Goal: Check status: Check status

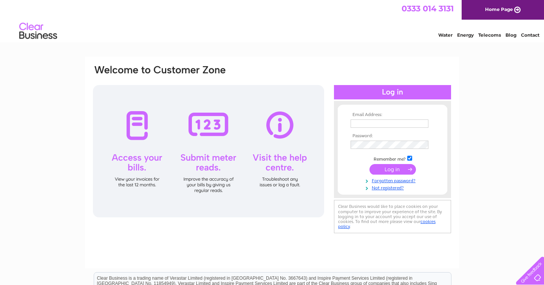
type input "freddie@originzone.co.uk"
click at [396, 171] on input "submit" at bounding box center [392, 169] width 46 height 11
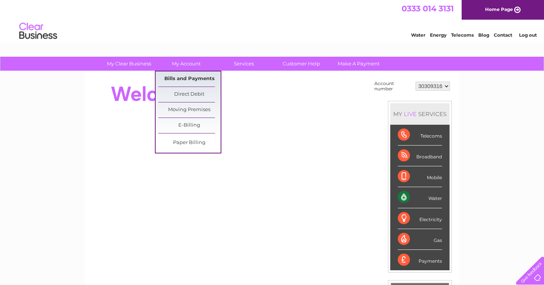
click at [189, 79] on link "Bills and Payments" at bounding box center [189, 78] width 62 height 15
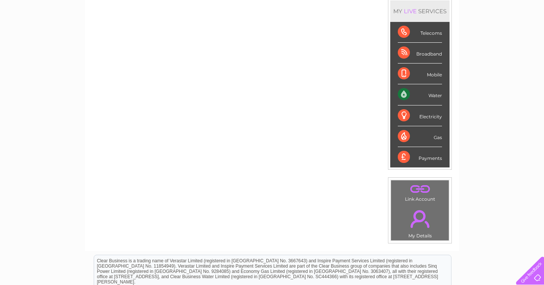
scroll to position [105, 0]
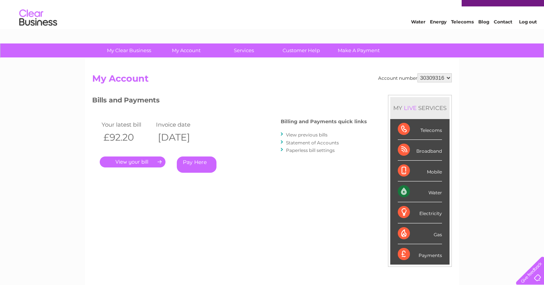
scroll to position [14, 0]
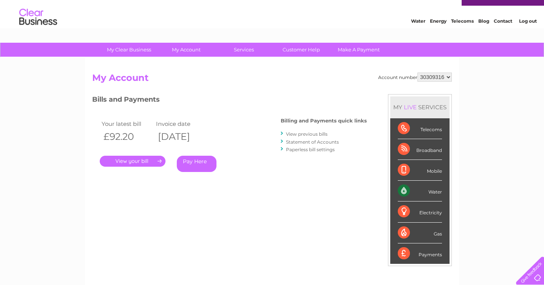
click at [140, 159] on link "." at bounding box center [133, 161] width 66 height 11
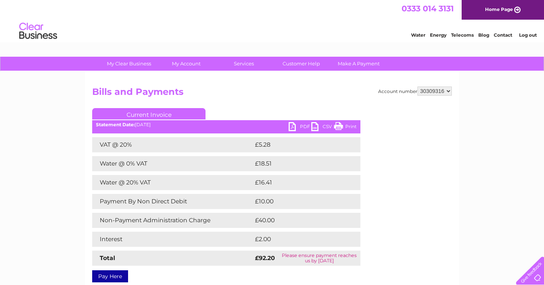
click at [143, 114] on link "Current Invoice" at bounding box center [148, 113] width 113 height 11
click at [143, 113] on link "Current Invoice" at bounding box center [148, 113] width 113 height 11
